Goal: Task Accomplishment & Management: Complete application form

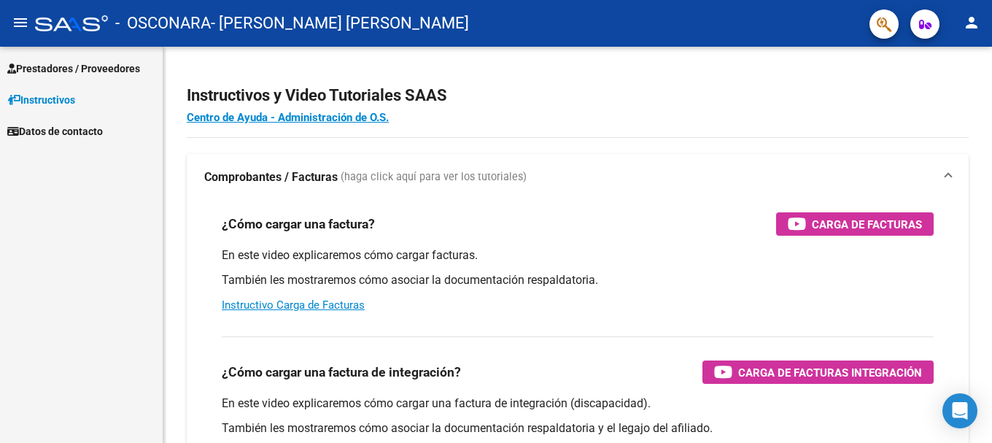
click at [80, 65] on span "Prestadores / Proveedores" at bounding box center [73, 69] width 133 height 16
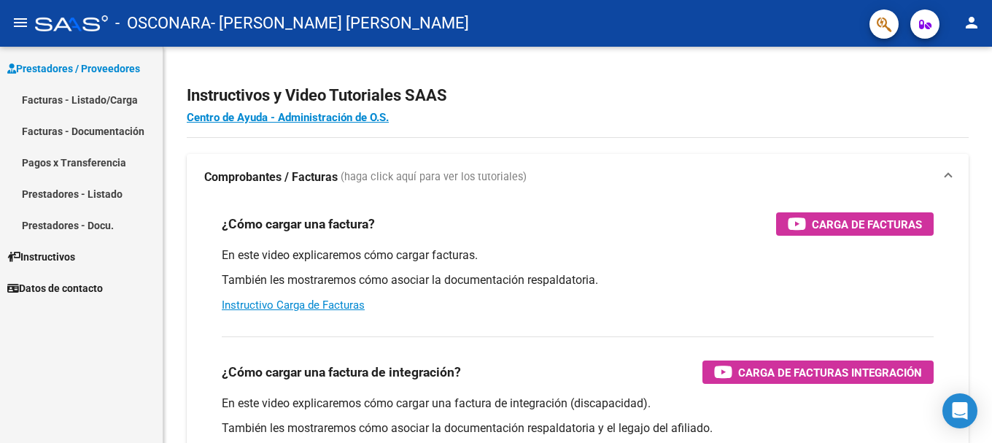
click at [66, 134] on link "Facturas - Documentación" at bounding box center [81, 130] width 163 height 31
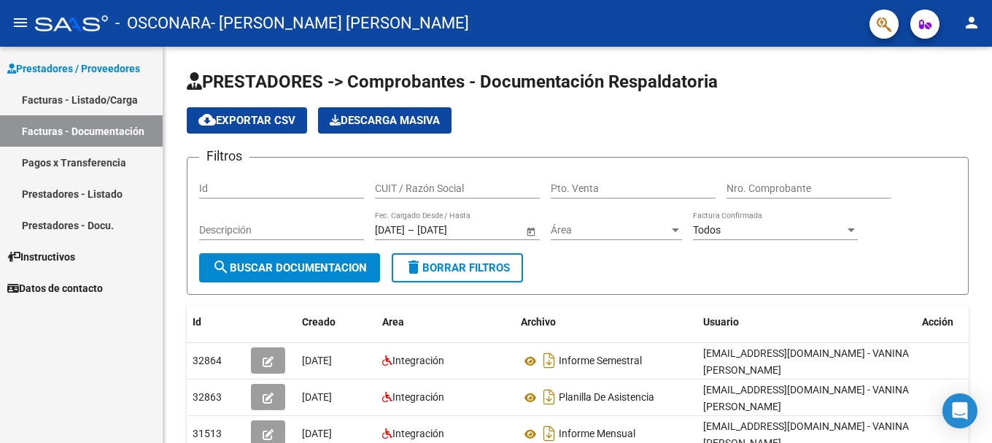
click at [67, 198] on link "Prestadores - Listado" at bounding box center [81, 193] width 163 height 31
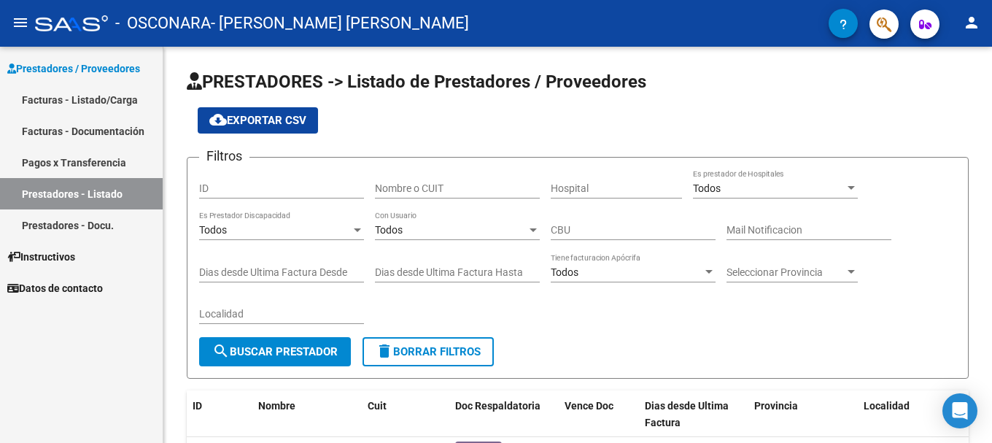
click at [69, 171] on link "Pagos x Transferencia" at bounding box center [81, 162] width 163 height 31
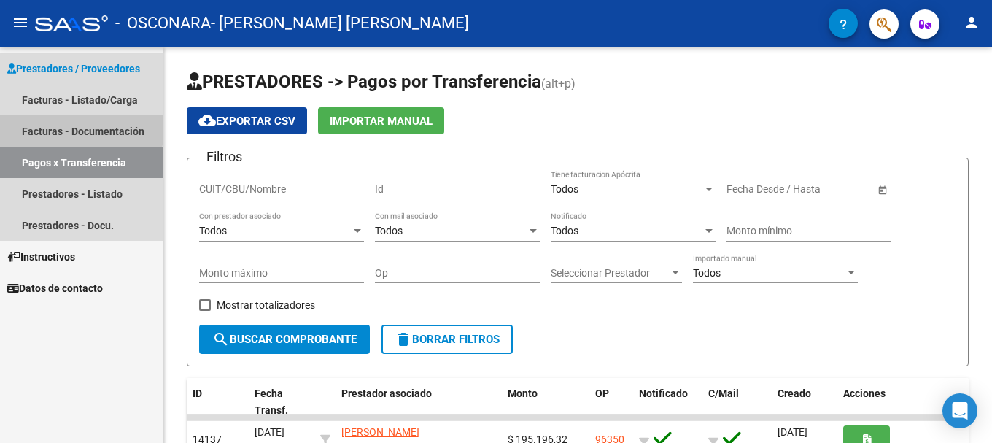
click at [69, 125] on link "Facturas - Documentación" at bounding box center [81, 130] width 163 height 31
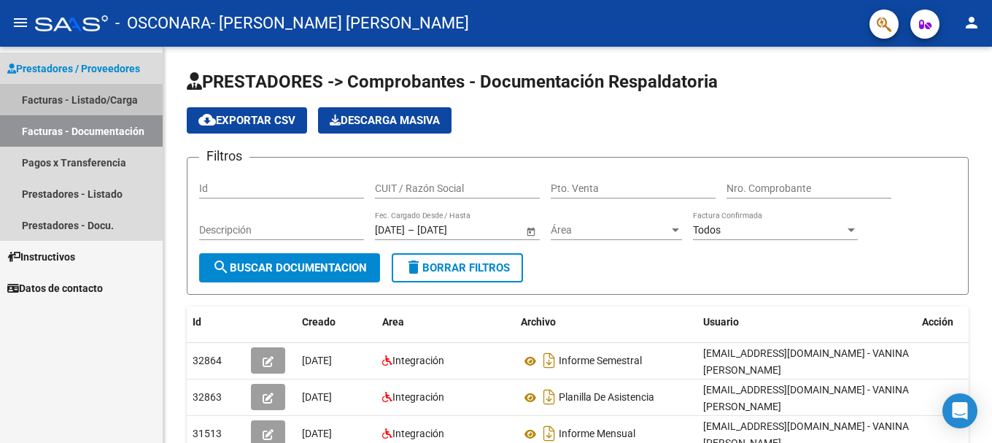
click at [70, 108] on link "Facturas - Listado/Carga" at bounding box center [81, 99] width 163 height 31
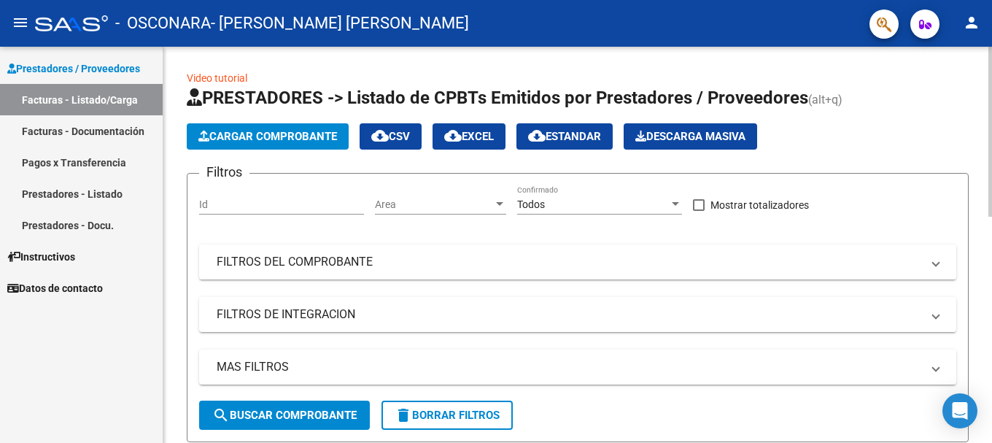
click at [280, 141] on span "Cargar Comprobante" at bounding box center [267, 136] width 139 height 13
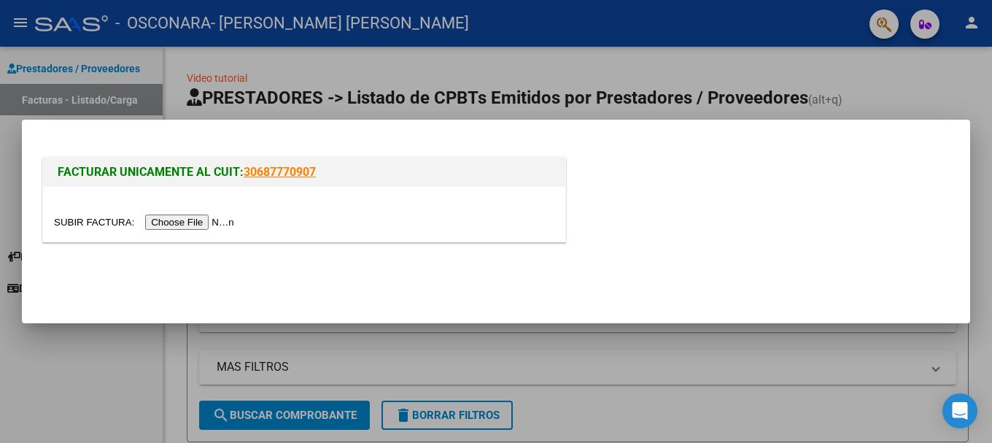
click at [172, 223] on input "file" at bounding box center [146, 222] width 185 height 15
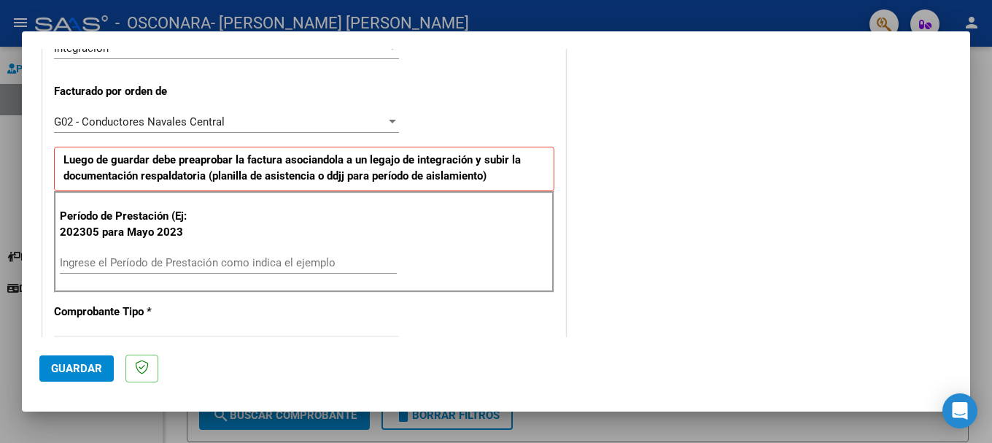
scroll to position [365, 0]
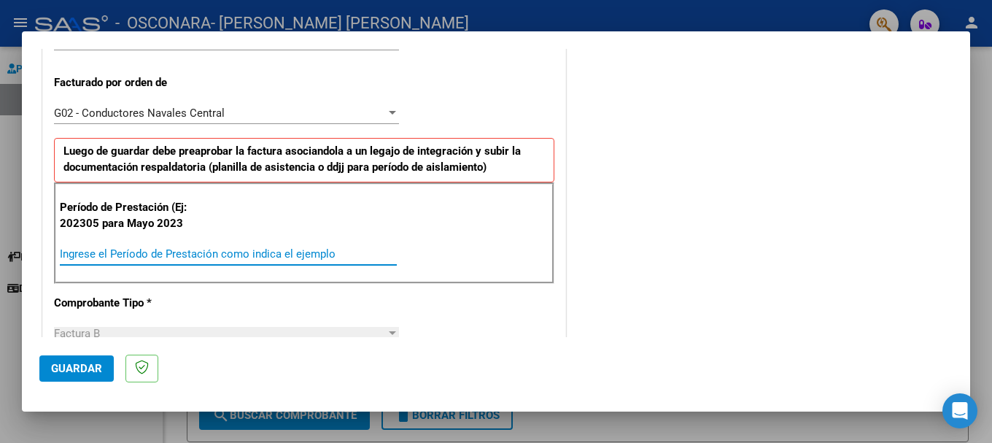
click at [152, 251] on input "Ingrese el Período de Prestación como indica el ejemplo" at bounding box center [228, 253] width 337 height 13
type input "202507"
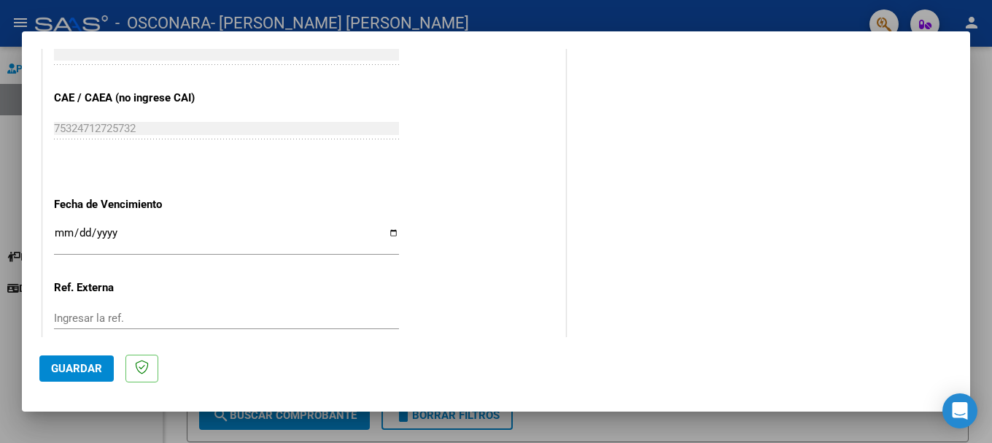
scroll to position [970, 0]
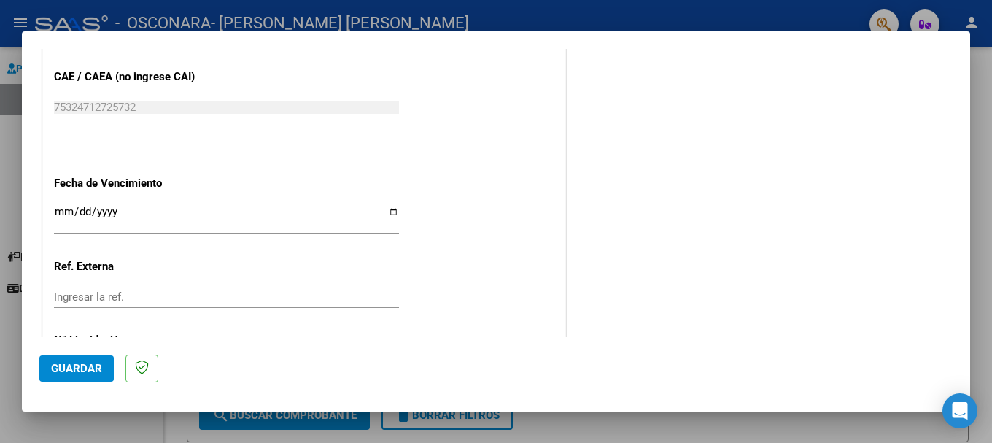
click at [390, 212] on input "Ingresar la fecha" at bounding box center [226, 217] width 345 height 23
type input "[DATE]"
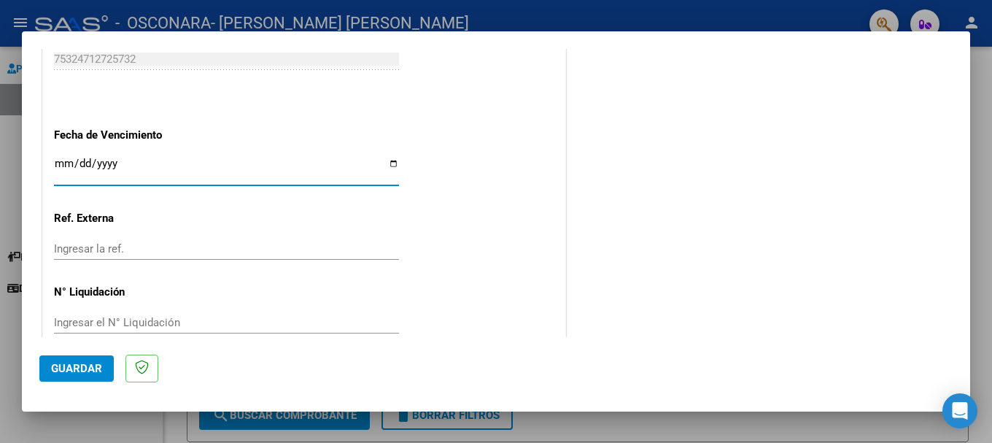
scroll to position [1043, 0]
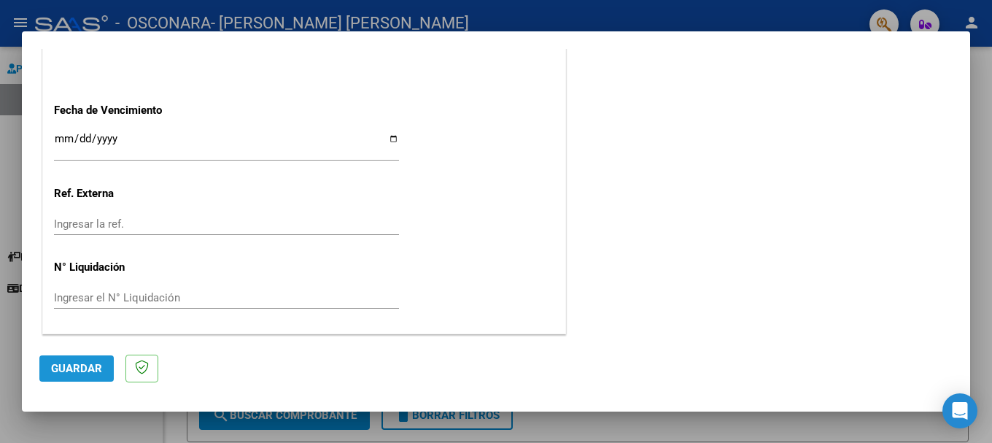
click at [74, 365] on span "Guardar" at bounding box center [76, 368] width 51 height 13
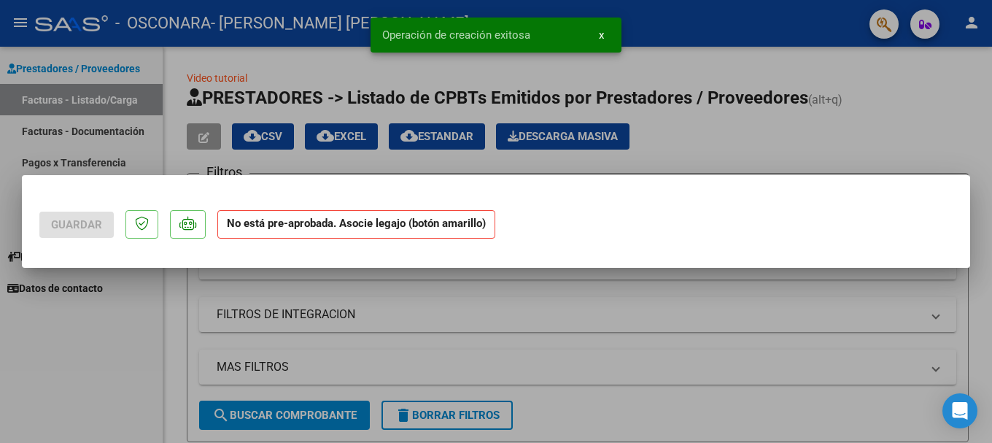
scroll to position [0, 0]
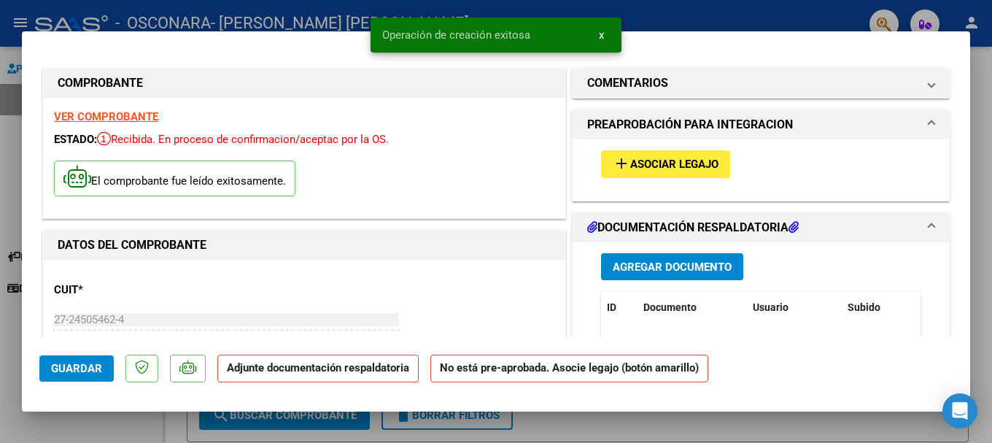
click at [678, 163] on span "Asociar Legajo" at bounding box center [674, 164] width 88 height 13
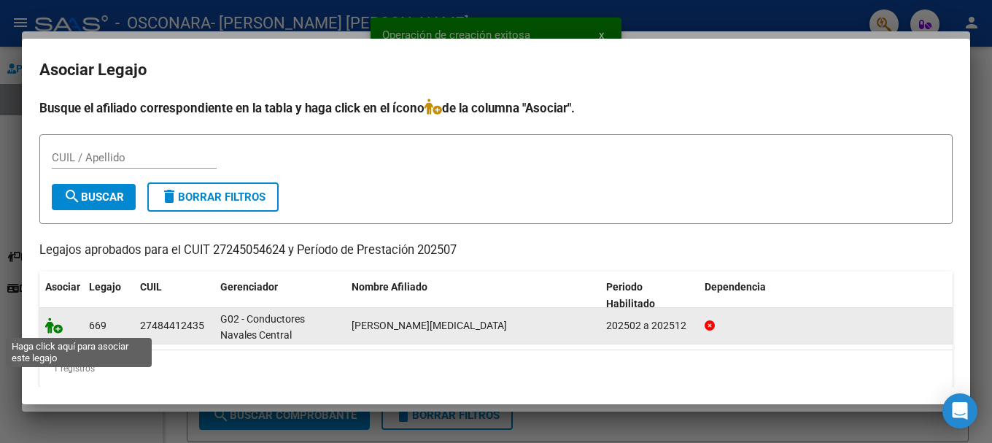
click at [50, 330] on icon at bounding box center [54, 325] width 18 height 16
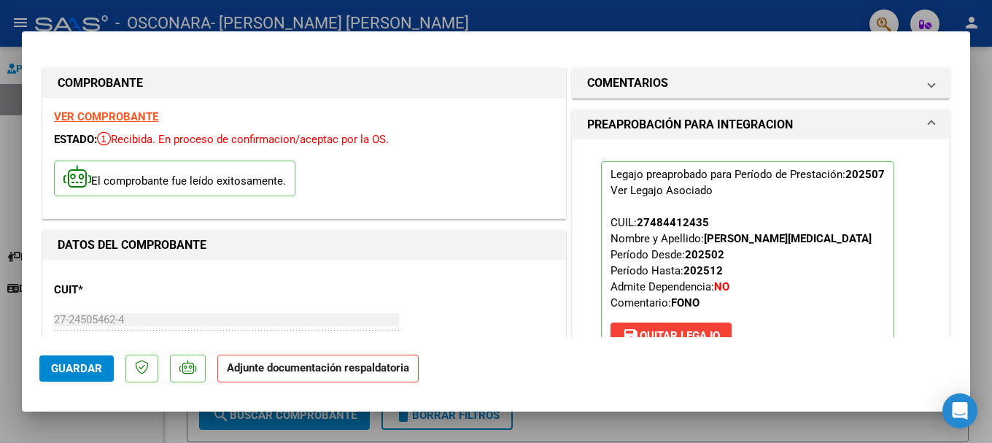
scroll to position [219, 0]
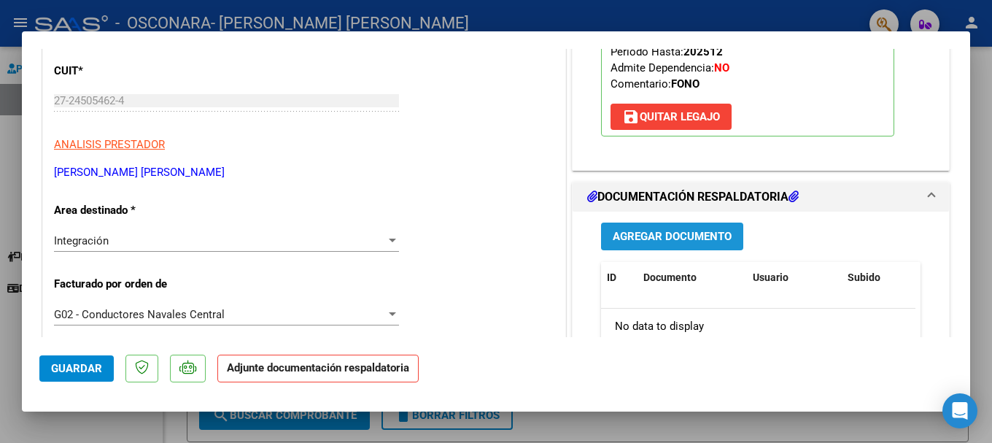
click at [679, 236] on span "Agregar Documento" at bounding box center [672, 237] width 119 height 13
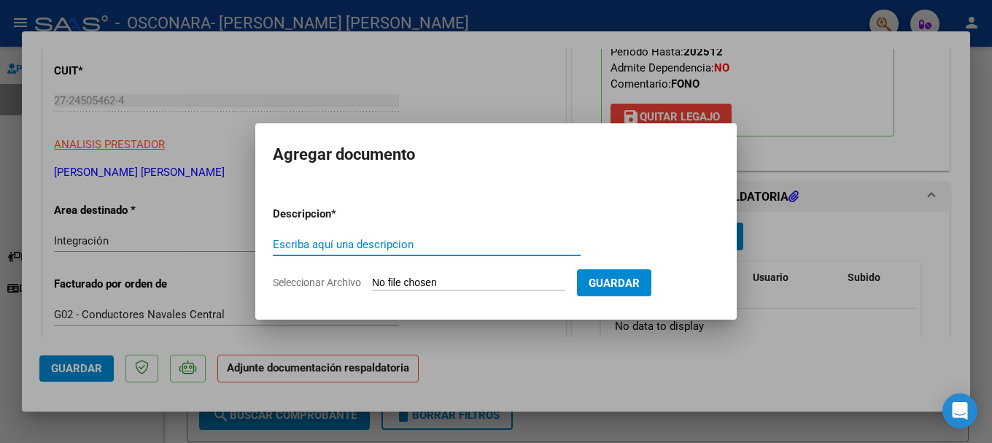
click at [498, 248] on input "Escriba aquí una descripcion" at bounding box center [427, 244] width 308 height 13
type input "PLANILLA DE ASISTENCIA"
click at [565, 282] on input "Seleccionar Archivo" at bounding box center [468, 284] width 193 height 14
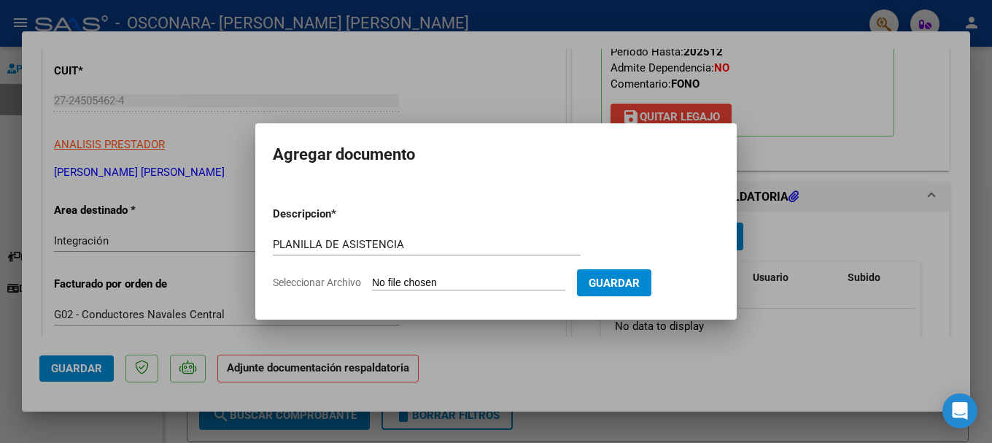
type input "C:\fakepath\PLANILLA DE ASISTENCIA.pdf"
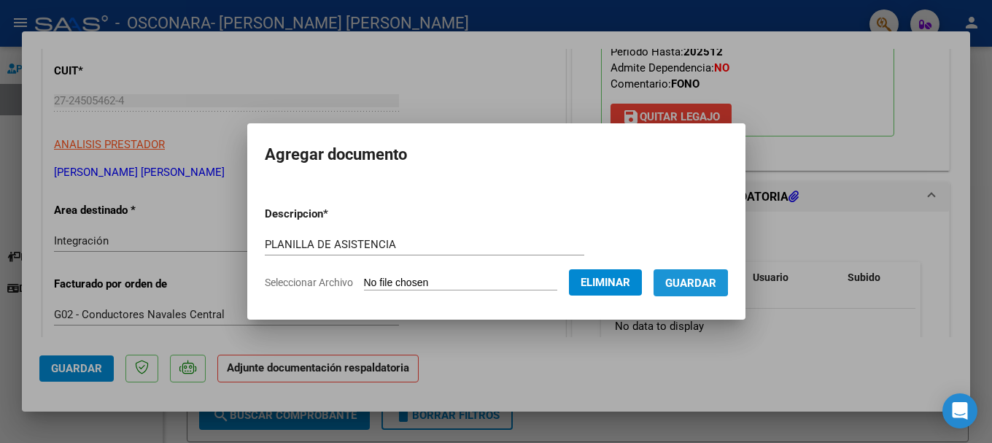
click at [693, 282] on span "Guardar" at bounding box center [690, 283] width 51 height 13
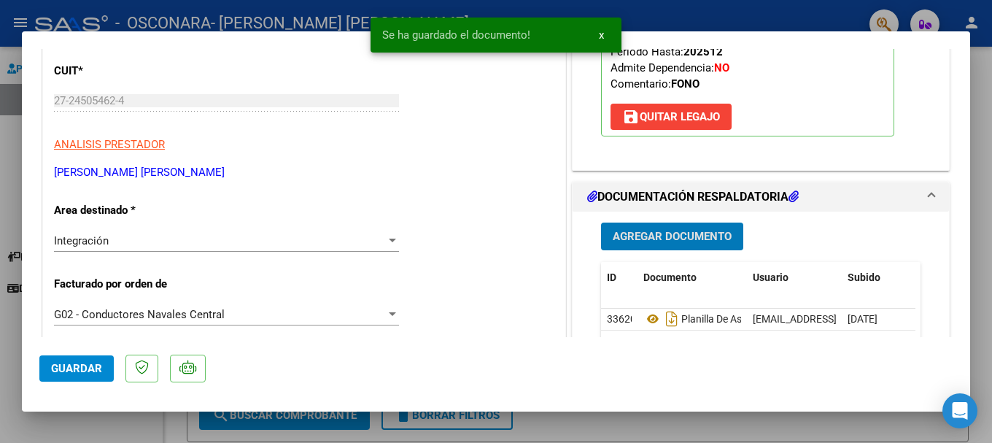
click at [633, 232] on span "Agregar Documento" at bounding box center [672, 237] width 119 height 13
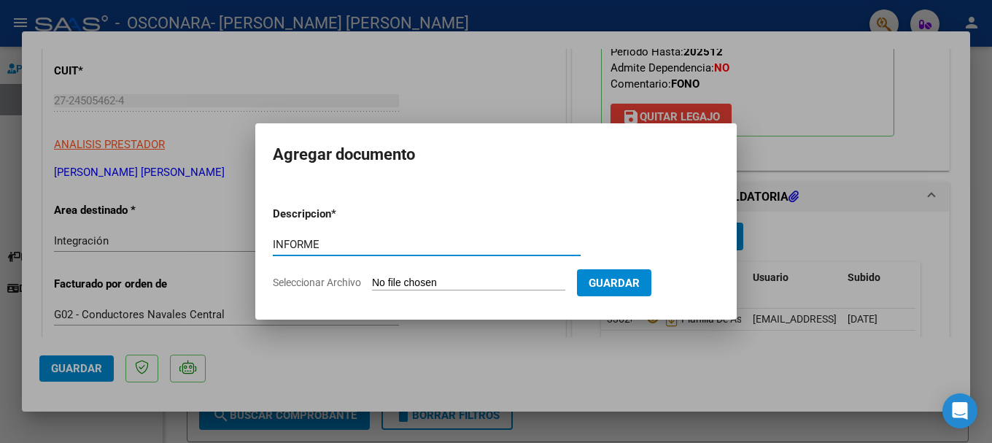
type input "INFORME"
click at [459, 277] on input "Seleccionar Archivo" at bounding box center [468, 284] width 193 height 14
type input "C:\fakepath\INFORME SEMESTRAL JUNIO 2025.pdf"
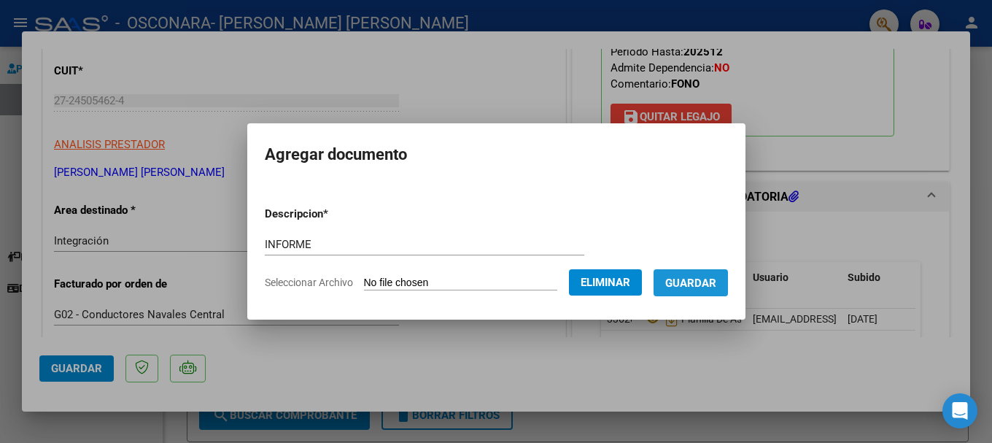
click at [716, 281] on span "Guardar" at bounding box center [690, 283] width 51 height 13
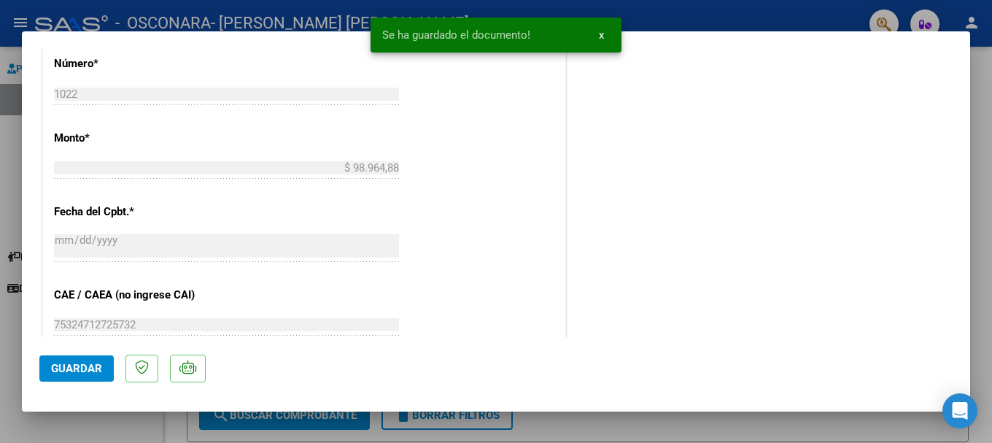
scroll to position [876, 0]
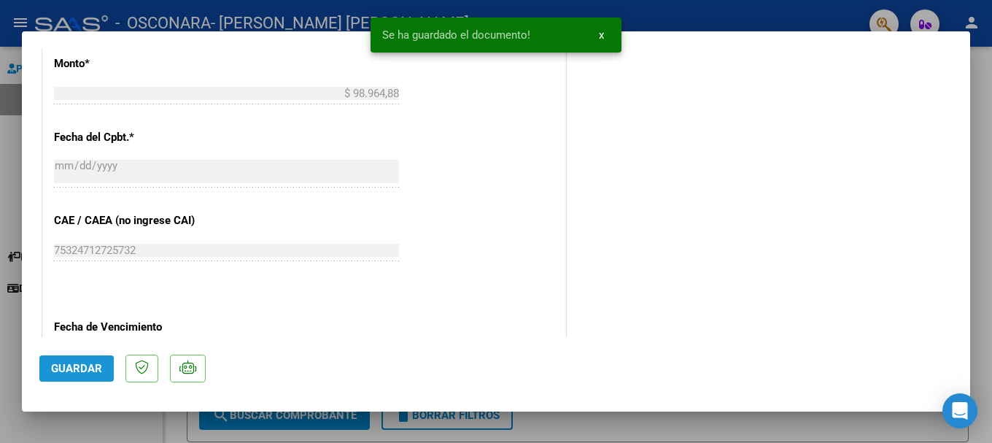
click at [61, 368] on span "Guardar" at bounding box center [76, 368] width 51 height 13
